Goal: Task Accomplishment & Management: Manage account settings

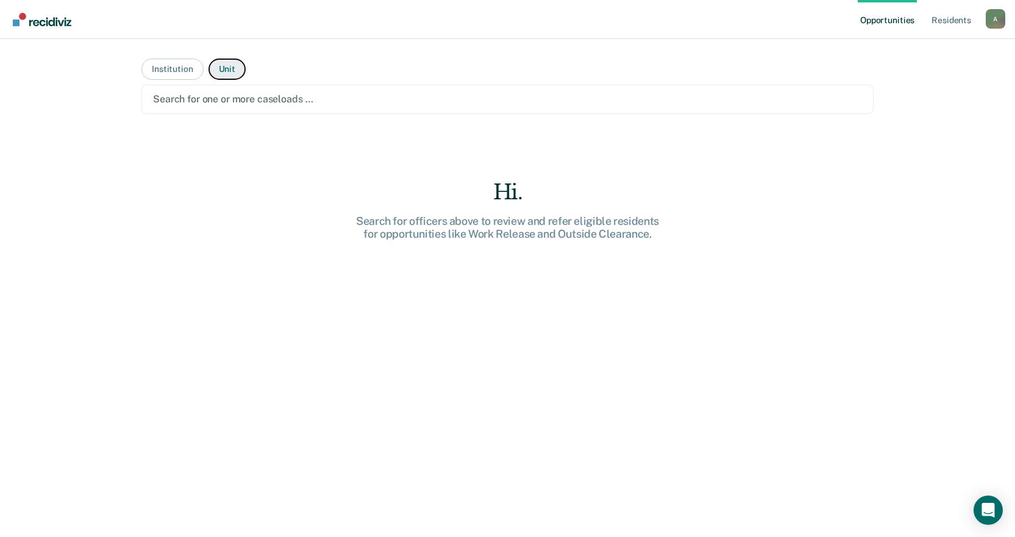
click at [229, 73] on button "Unit" at bounding box center [227, 69] width 37 height 21
click at [216, 101] on div at bounding box center [507, 99] width 709 height 14
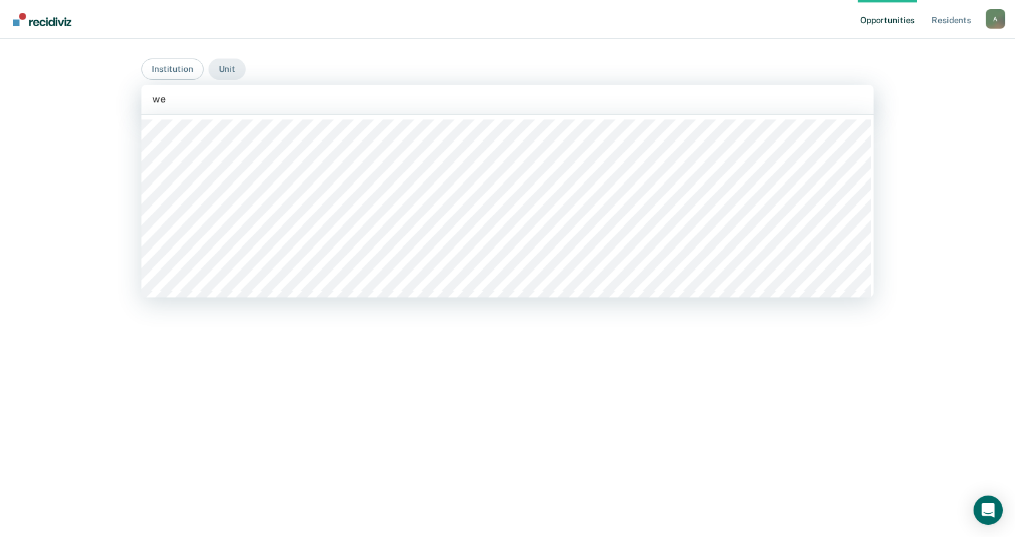
type input "[PERSON_NAME]"
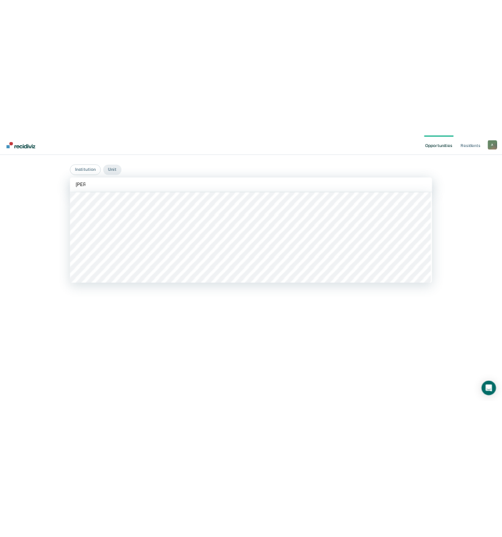
scroll to position [488, 0]
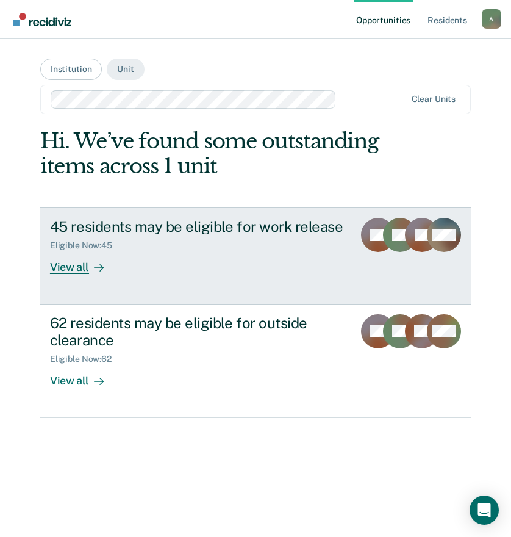
click at [72, 260] on div "View all" at bounding box center [84, 263] width 68 height 24
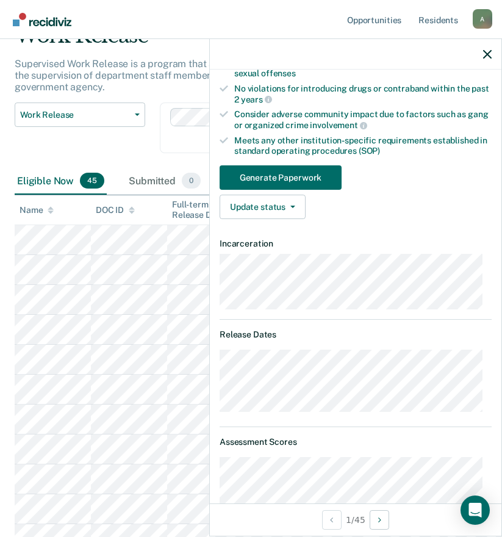
scroll to position [184, 0]
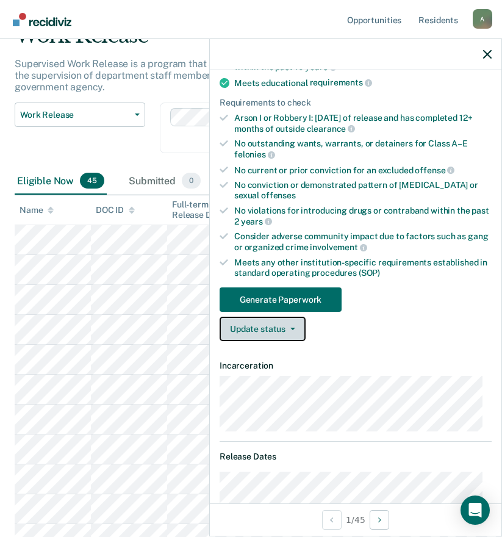
click at [257, 334] on button "Update status" at bounding box center [263, 328] width 86 height 24
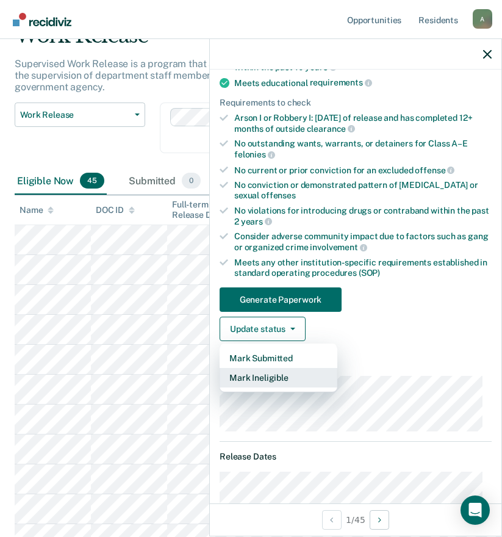
click at [273, 374] on button "Mark Ineligible" at bounding box center [279, 378] width 118 height 20
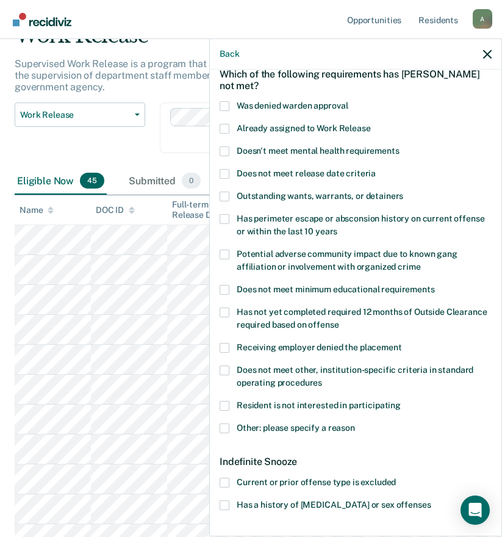
scroll to position [122, 0]
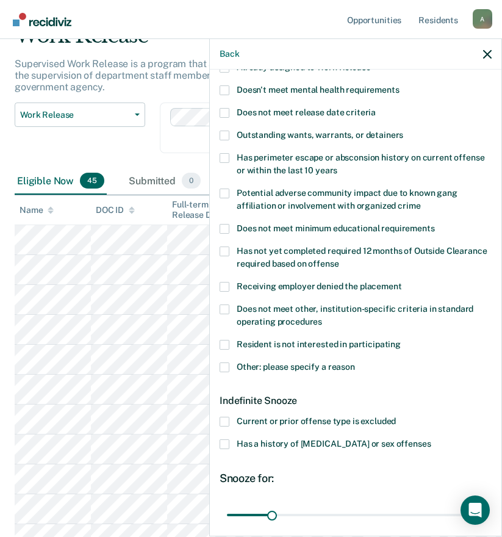
click at [276, 365] on span "Other: please specify a reason" at bounding box center [296, 367] width 118 height 10
click at [355, 362] on input "Other: please specify a reason" at bounding box center [355, 362] width 0 height 0
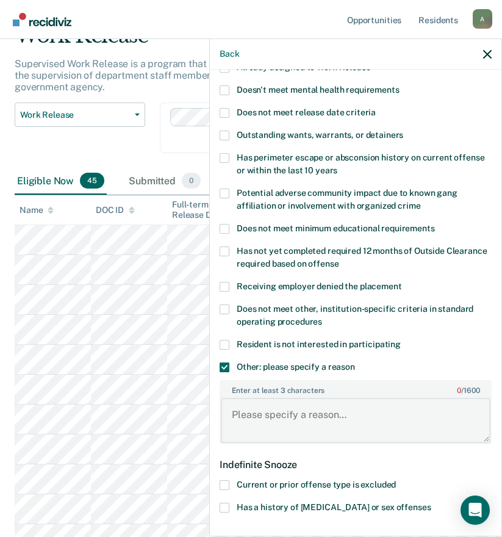
click at [282, 416] on textarea "Enter at least 3 characters 0 / 1600" at bounding box center [356, 420] width 270 height 45
type textarea "v"
type textarea "2"
type textarea "1 cdv within the 60 days. MH - 3"
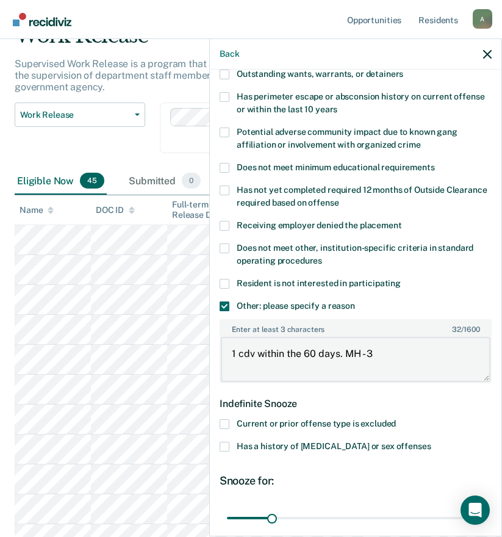
scroll to position [244, 0]
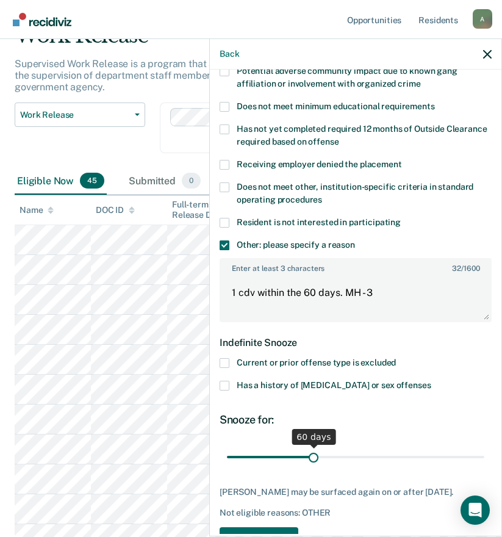
drag, startPoint x: 270, startPoint y: 454, endPoint x: 310, endPoint y: 455, distance: 40.3
type input "60"
click at [310, 455] on input "range" at bounding box center [355, 456] width 257 height 21
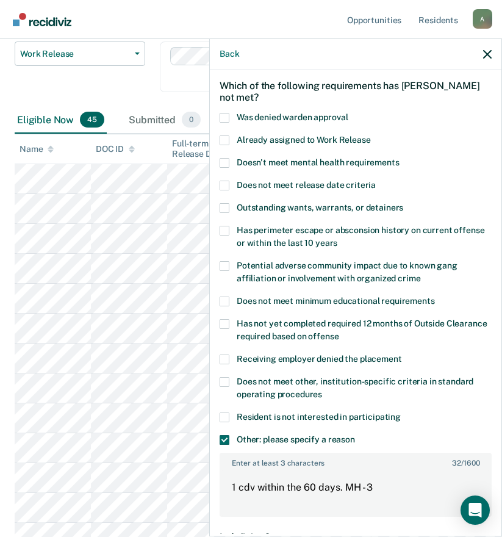
scroll to position [0, 0]
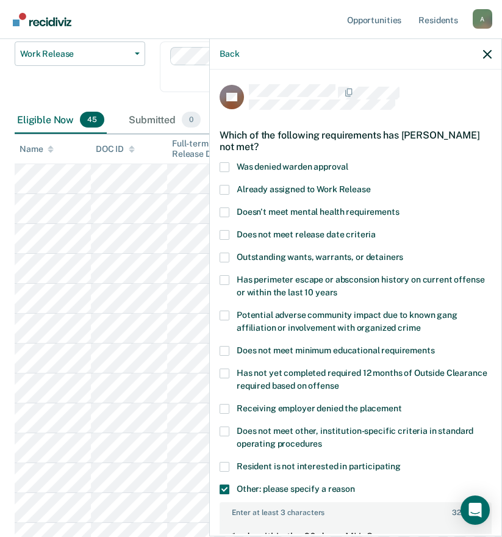
click at [224, 212] on span at bounding box center [225, 212] width 10 height 10
click at [399, 207] on input "Doesn't meet mental health requirements" at bounding box center [399, 207] width 0 height 0
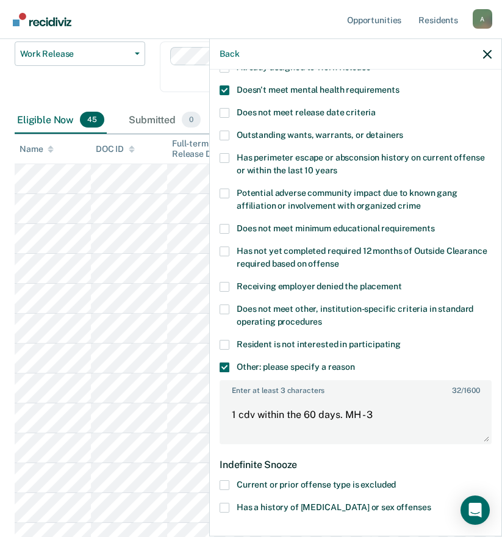
scroll to position [183, 0]
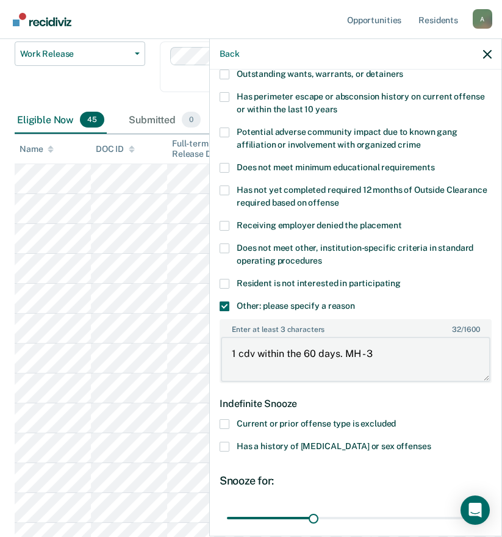
drag, startPoint x: 375, startPoint y: 348, endPoint x: 341, endPoint y: 351, distance: 33.6
click at [341, 351] on textarea "1 cdv within the 60 days. MH - 3" at bounding box center [356, 359] width 270 height 45
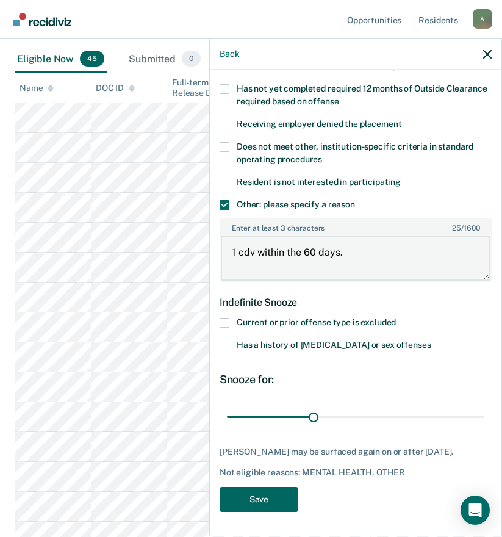
type textarea "1 cdv within the 60 days."
click at [254, 503] on button "Save" at bounding box center [259, 499] width 79 height 25
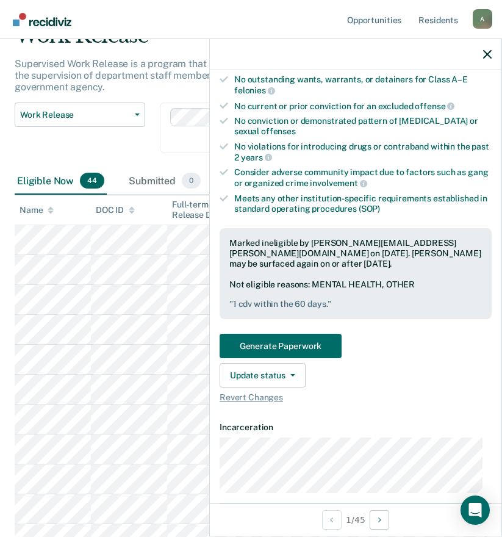
scroll to position [0, 0]
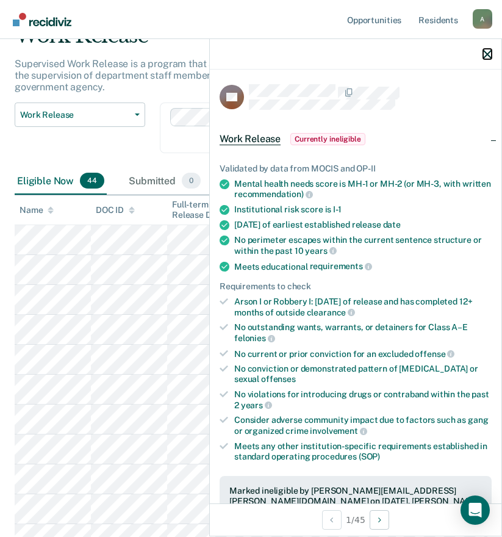
click at [488, 54] on icon "button" at bounding box center [487, 54] width 9 height 9
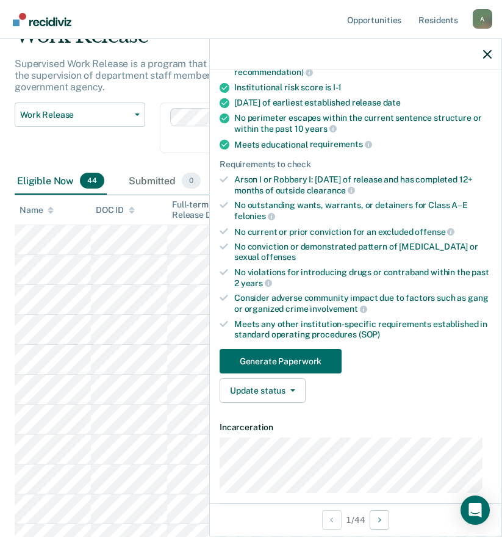
scroll to position [61, 0]
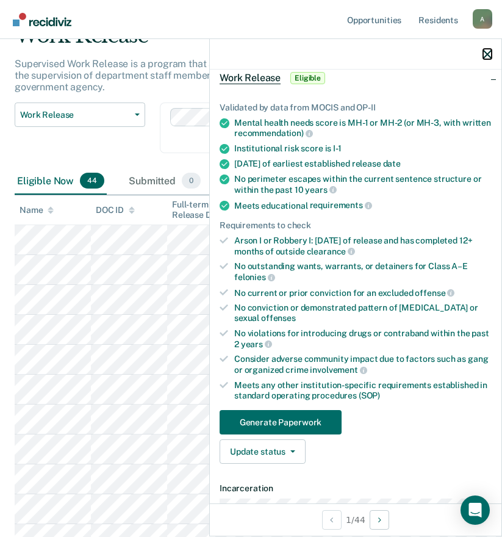
click at [487, 56] on icon "button" at bounding box center [487, 54] width 9 height 9
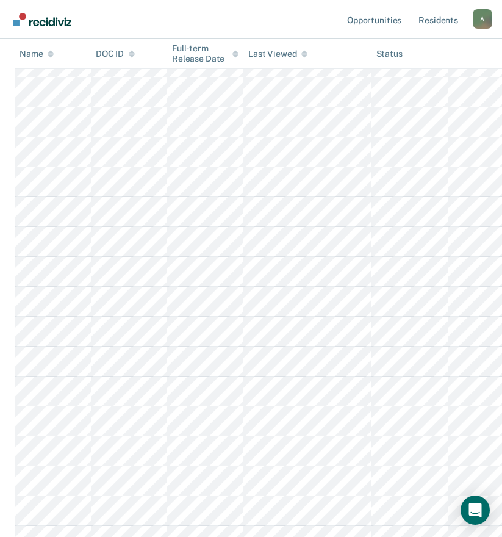
scroll to position [0, 0]
